Goal: Navigation & Orientation: Find specific page/section

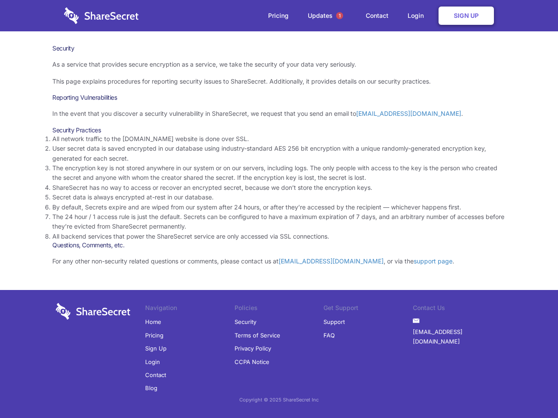
click at [279, 209] on li "By default, Secrets expire and are wiped from our system after 24 hours, or aft…" at bounding box center [278, 208] width 453 height 10
click at [339, 16] on span "1" at bounding box center [339, 15] width 7 height 7
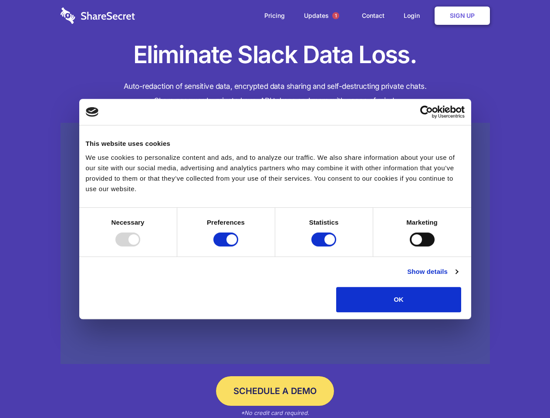
click at [140, 247] on div at bounding box center [127, 240] width 25 height 14
click at [238, 247] on input "Preferences" at bounding box center [226, 240] width 25 height 14
checkbox input "false"
click at [325, 247] on input "Statistics" at bounding box center [324, 240] width 25 height 14
checkbox input "false"
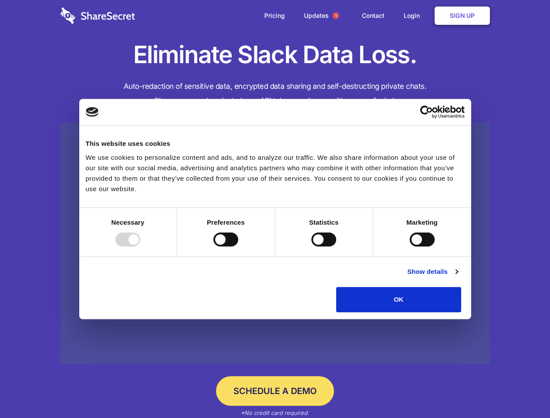
click at [410, 247] on input "Marketing" at bounding box center [422, 240] width 25 height 14
checkbox input "true"
click at [458, 277] on link "Show details" at bounding box center [432, 272] width 51 height 10
click at [0, 0] on div "Statistics 17 Statistic cookies help website owners to understand how visitors …" at bounding box center [0, 0] width 0 height 0
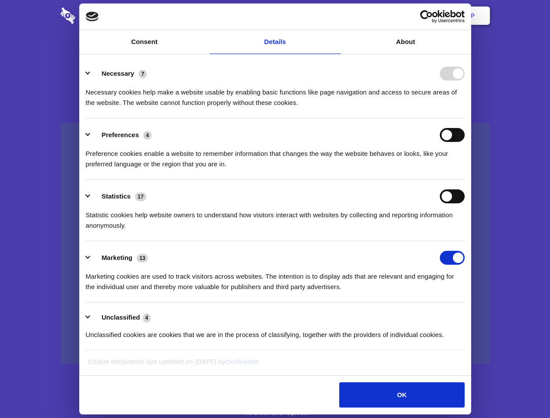
click at [336, 16] on span "1" at bounding box center [335, 15] width 7 height 7
